Goal: Transaction & Acquisition: Obtain resource

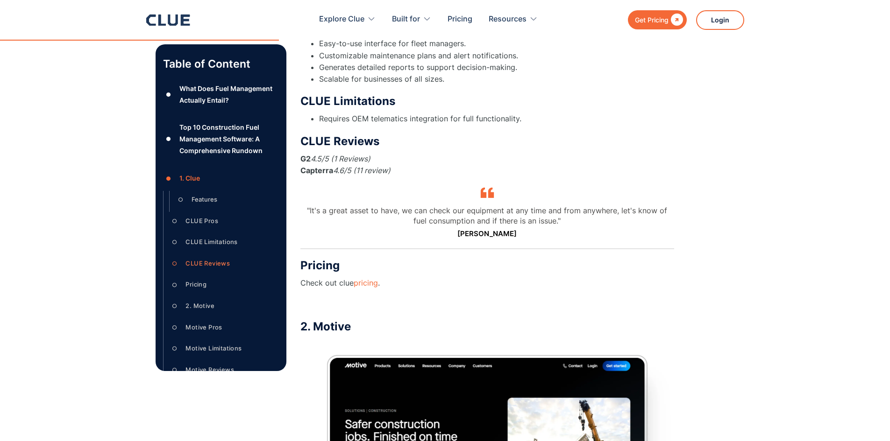
scroll to position [2346, 0]
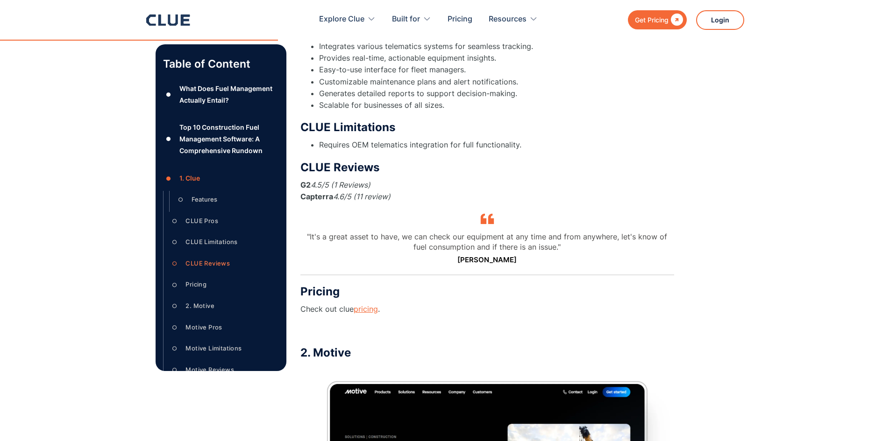
click at [368, 305] on link "pricing" at bounding box center [366, 309] width 24 height 9
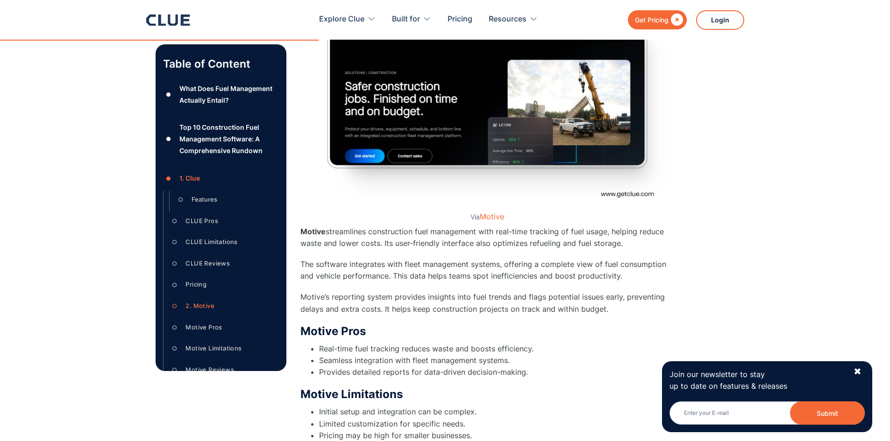
scroll to position [2766, 0]
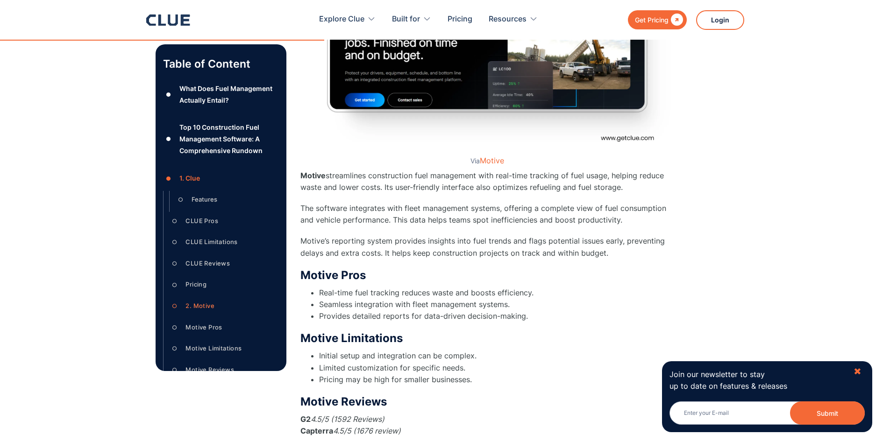
click at [855, 371] on div "✖" at bounding box center [857, 372] width 8 height 12
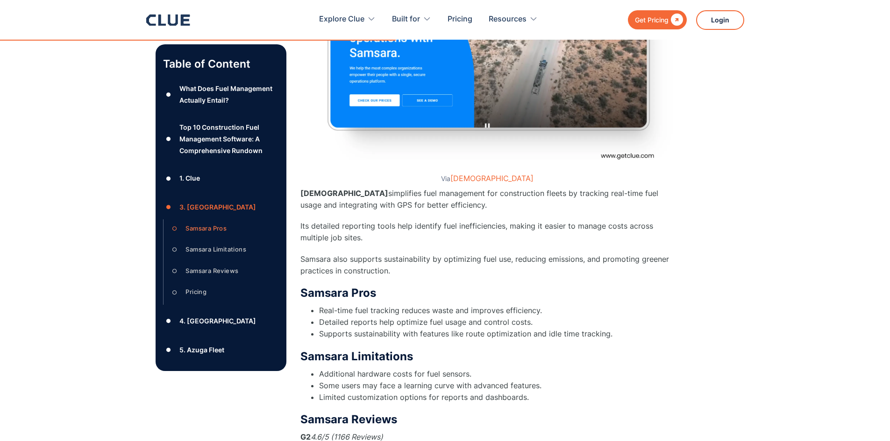
scroll to position [3420, 0]
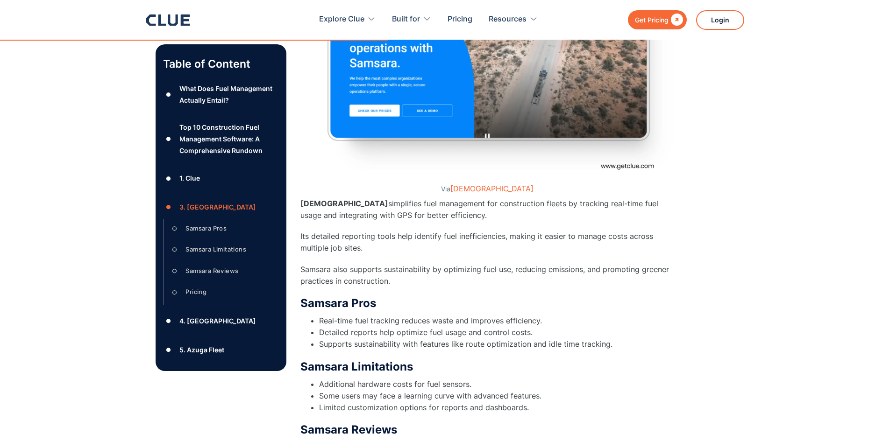
click at [486, 184] on link "[DEMOGRAPHIC_DATA]" at bounding box center [491, 188] width 83 height 9
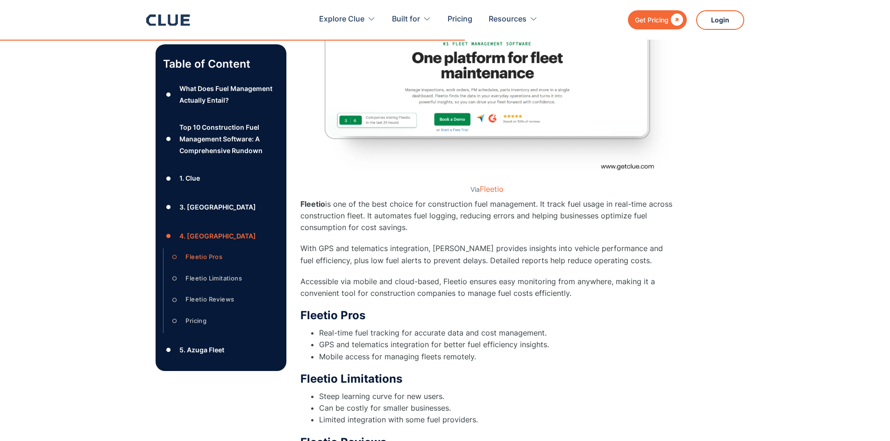
scroll to position [4121, 0]
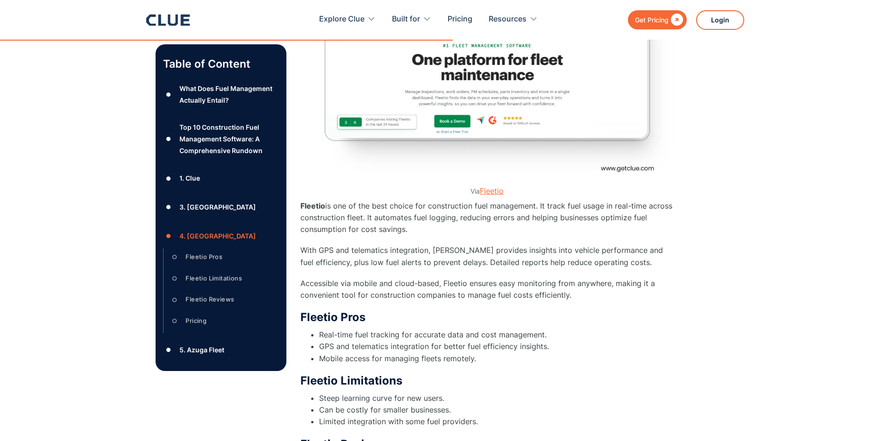
click at [494, 186] on link "Fleetio" at bounding box center [492, 190] width 24 height 9
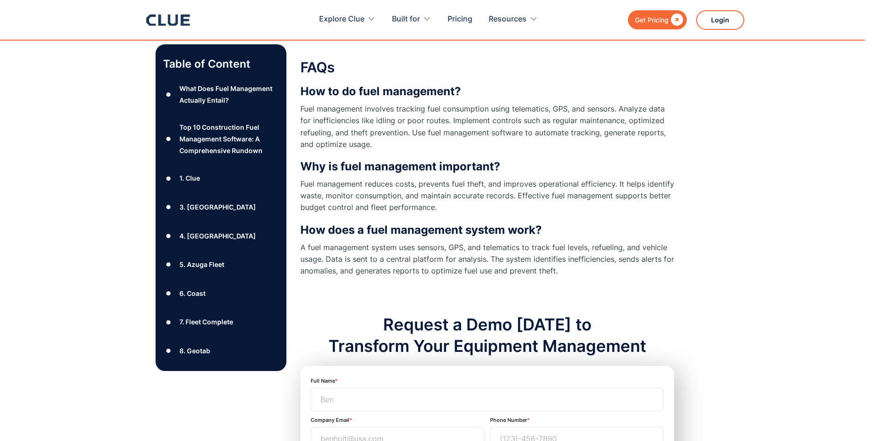
scroll to position [8979, 0]
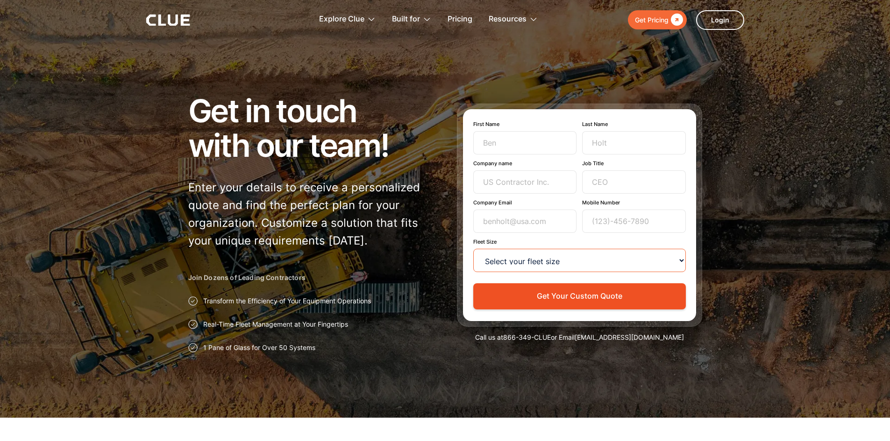
click at [511, 260] on select "Select your fleet size <15 15-99 100-499 500-999 >1000" at bounding box center [579, 260] width 213 height 23
select select "15-99"
click at [473, 249] on select "Select your fleet size <15 15-99 100-499 500-999 >1000" at bounding box center [579, 260] width 213 height 23
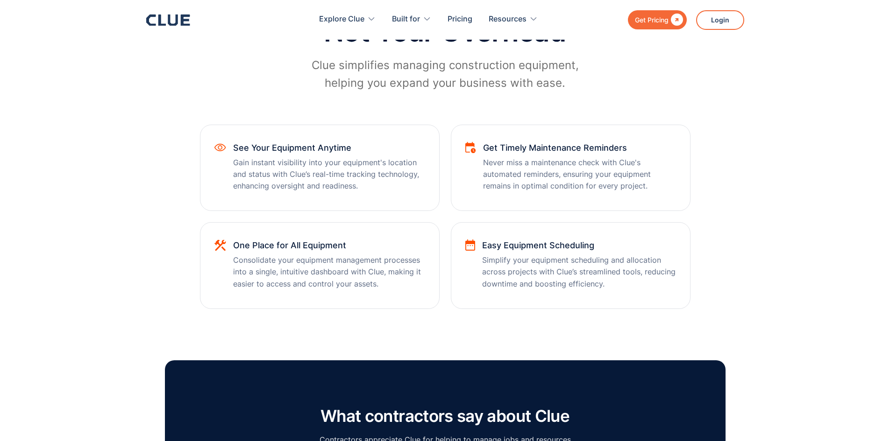
scroll to position [467, 0]
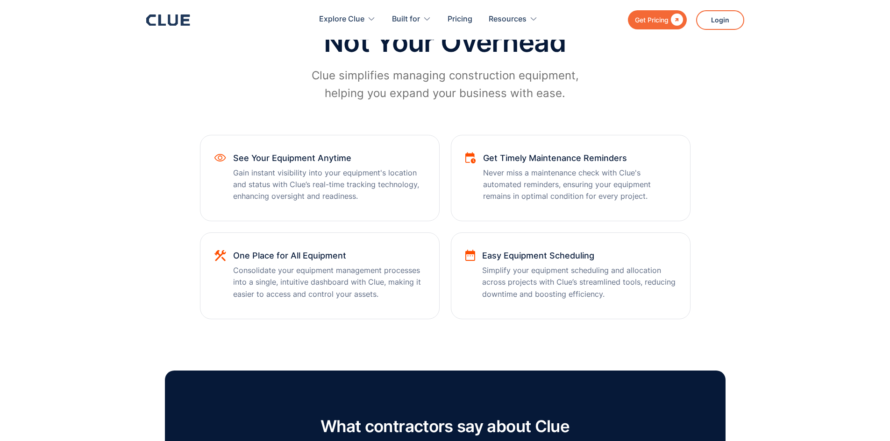
click at [653, 32] on div "Explore Clue Solutions Tailored solutions for your construction equipment needs…" at bounding box center [494, 20] width 499 height 30
click at [653, 26] on div "Get Pricing" at bounding box center [652, 20] width 34 height 12
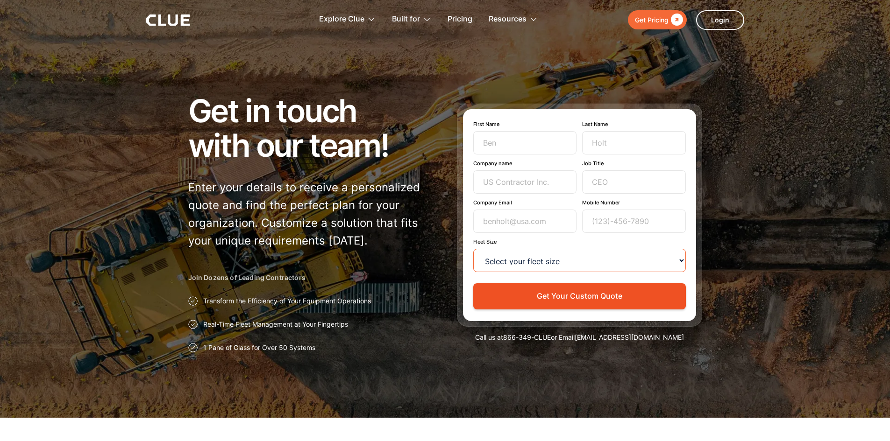
click at [540, 256] on select "Select your fleet size <15 15-99 100-499 500-999 >1000" at bounding box center [579, 260] width 213 height 23
select select "15-99"
click at [473, 249] on select "Select your fleet size <15 15-99 100-499 500-999 >1000" at bounding box center [579, 260] width 213 height 23
click at [512, 217] on input "Company Email" at bounding box center [525, 221] width 104 height 23
type input "m"
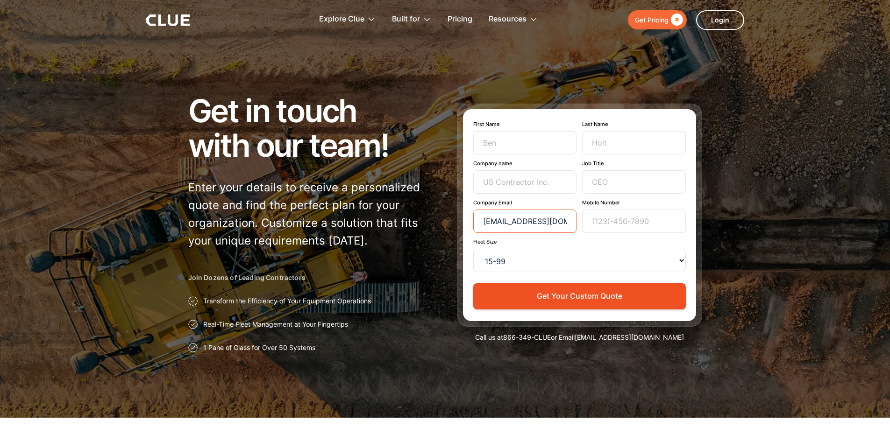
type input "enzi@metallicacc.com"
click at [518, 192] on input "Company name" at bounding box center [525, 182] width 104 height 23
type input "Metallica Commodities Company Non-Ferrous Trading"
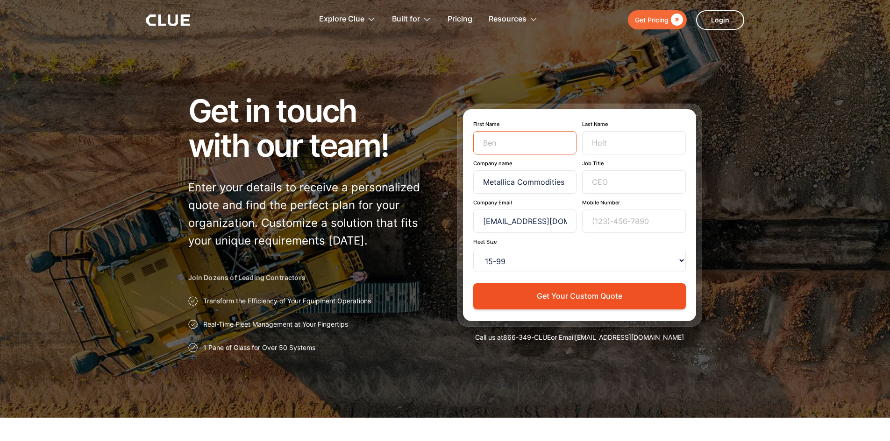
click at [528, 141] on input "First Name" at bounding box center [525, 142] width 104 height 23
type input "Enzi"
click at [599, 142] on input "Last Name" at bounding box center [634, 142] width 104 height 23
type input "S"
type input "Dabner-Teacher"
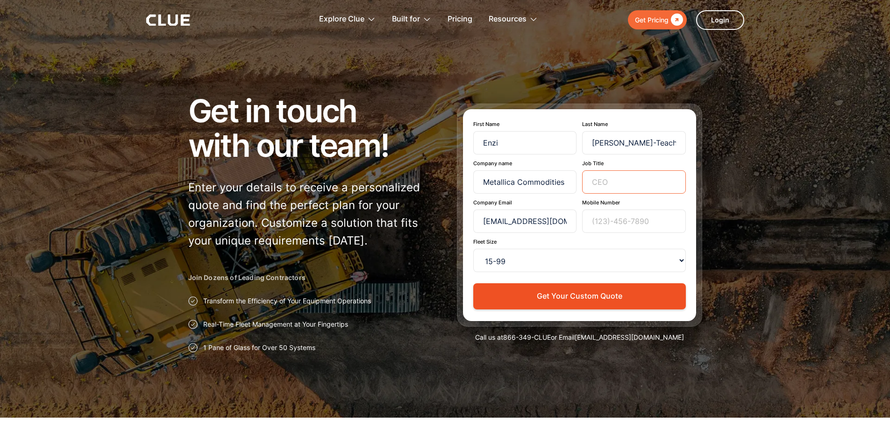
click at [619, 171] on input "Job Title" at bounding box center [634, 182] width 104 height 23
type input "Business Analyst"
click at [602, 226] on input "Mobile Number" at bounding box center [634, 221] width 104 height 23
type input "3"
type input "9142799516"
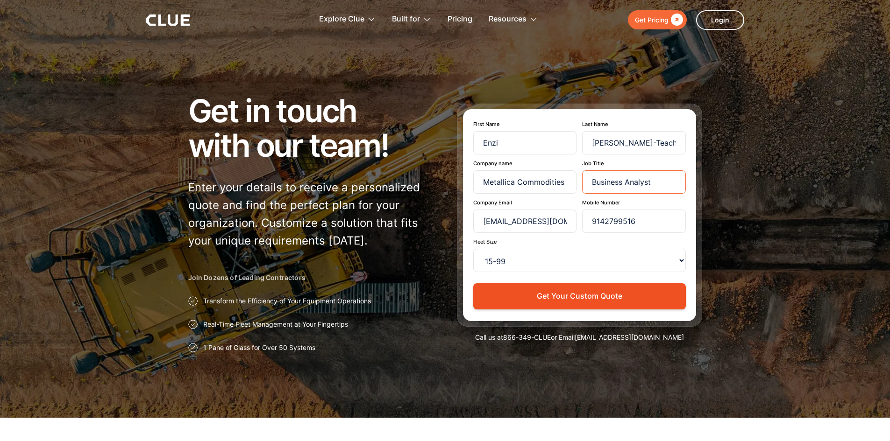
drag, startPoint x: 654, startPoint y: 181, endPoint x: 578, endPoint y: 178, distance: 75.7
click at [578, 178] on div "Company name Metallica Commodities Company Non-Ferrous Trading Job Title Busine…" at bounding box center [579, 177] width 213 height 34
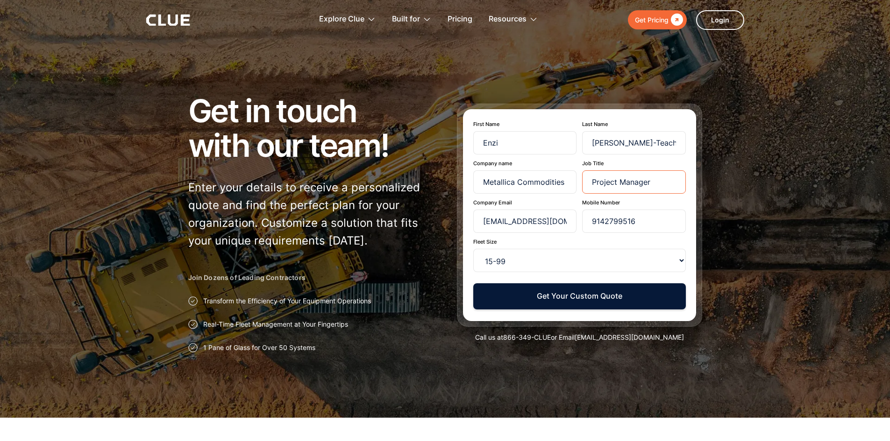
type input "Project Manager"
click at [533, 303] on button "Get Your Custom Quote" at bounding box center [579, 297] width 213 height 26
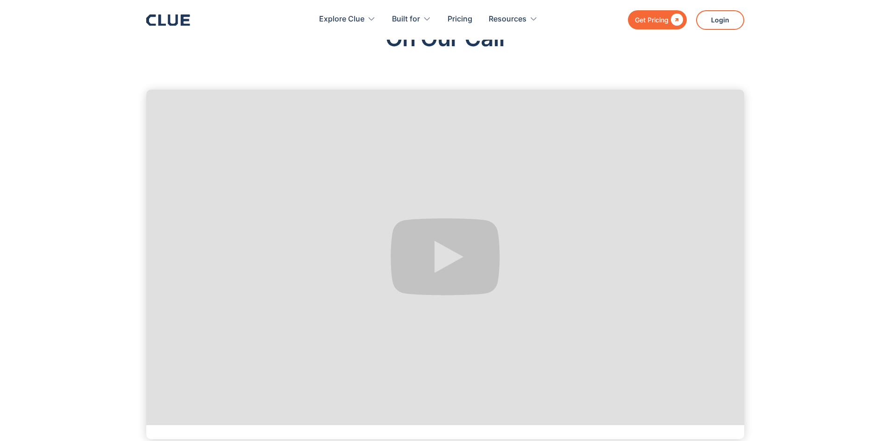
scroll to position [187, 0]
